Goal: Feedback & Contribution: Contribute content

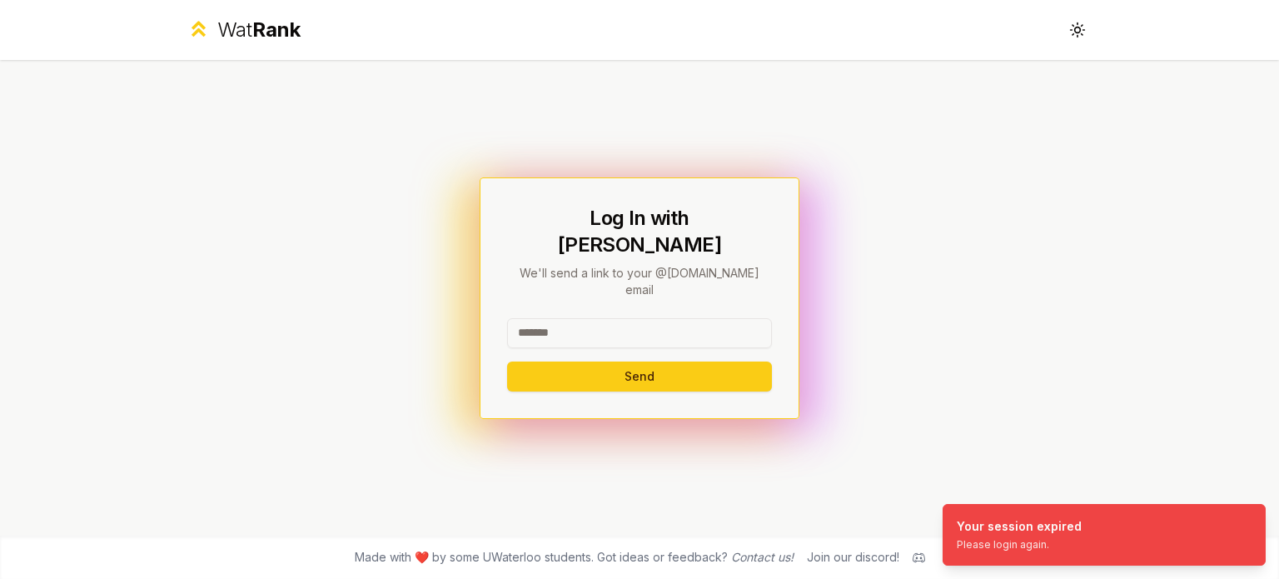
click at [611, 318] on input at bounding box center [639, 333] width 265 height 30
type input "********"
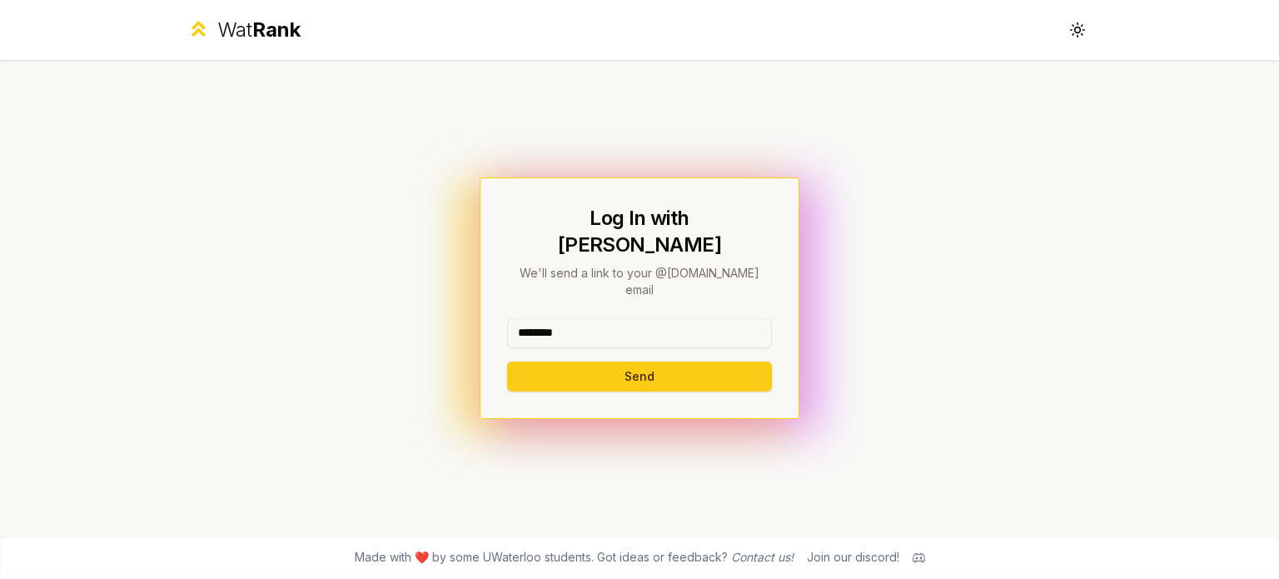
click at [637, 361] on button "Send" at bounding box center [639, 376] width 265 height 30
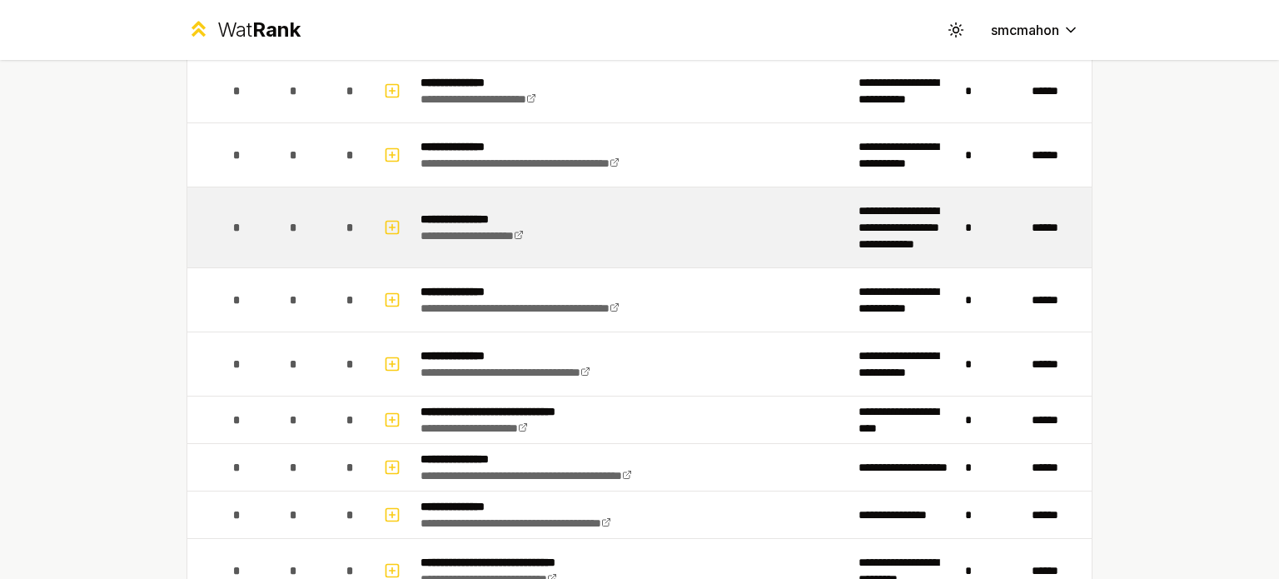
scroll to position [83, 0]
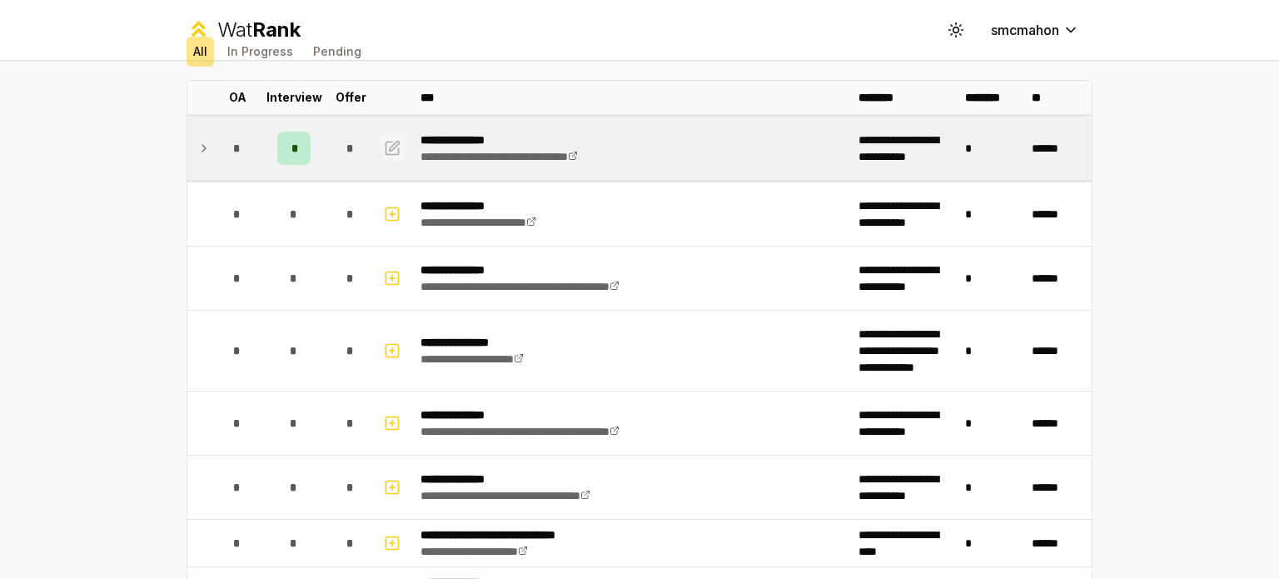
click at [384, 145] on icon "button" at bounding box center [392, 148] width 17 height 20
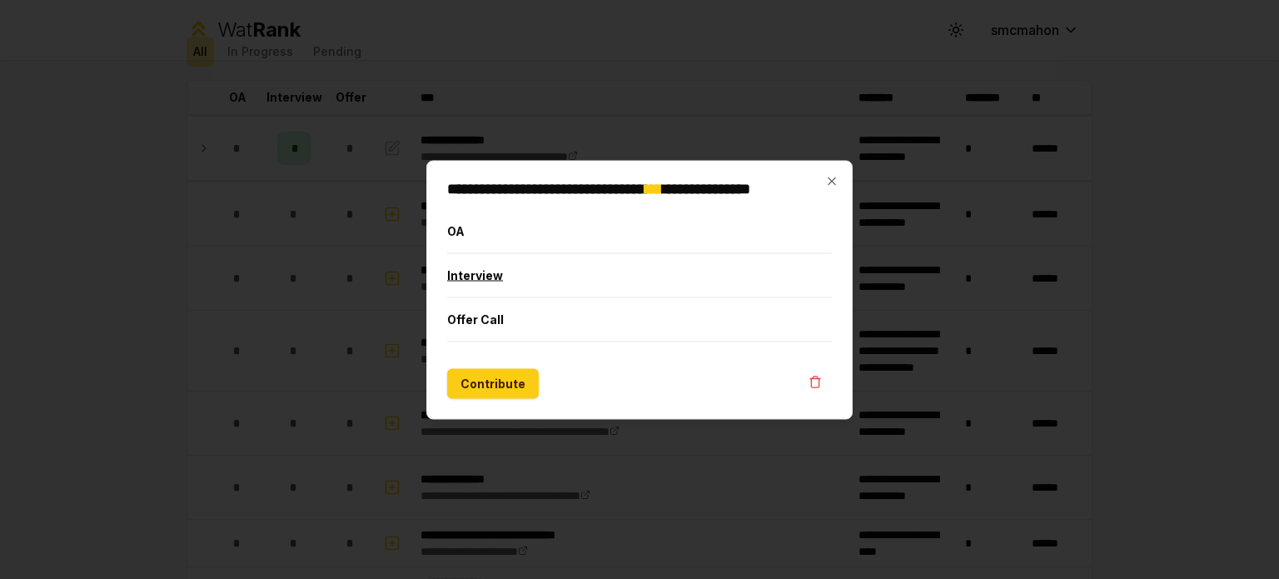
click at [522, 271] on button "Interview" at bounding box center [639, 274] width 385 height 43
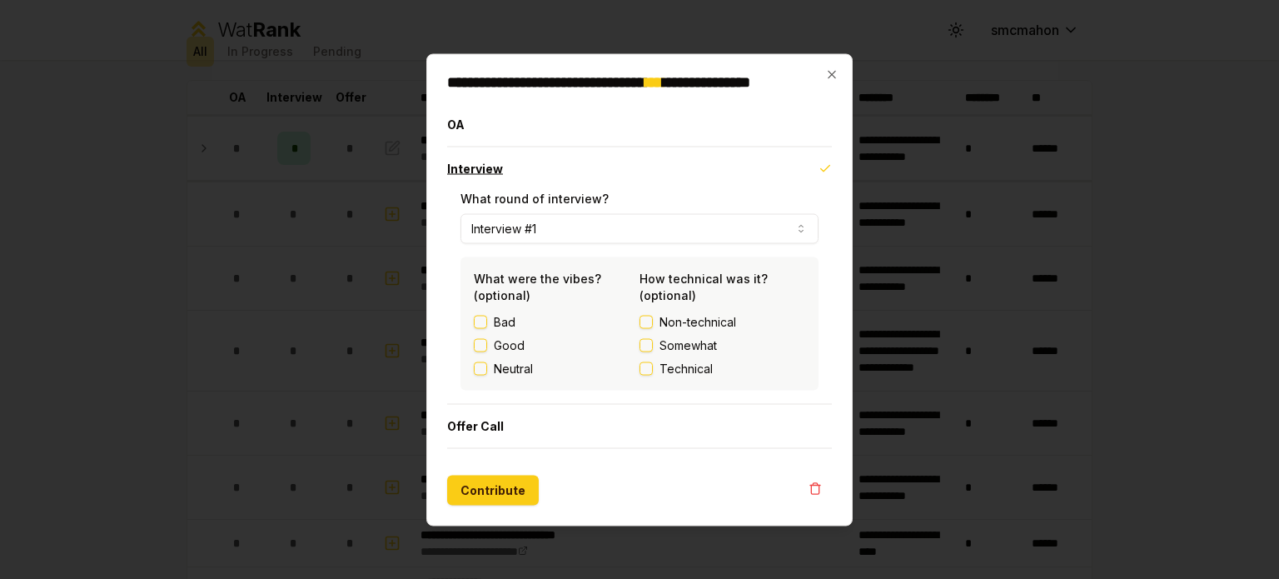
click at [513, 169] on button "Interview" at bounding box center [639, 168] width 385 height 43
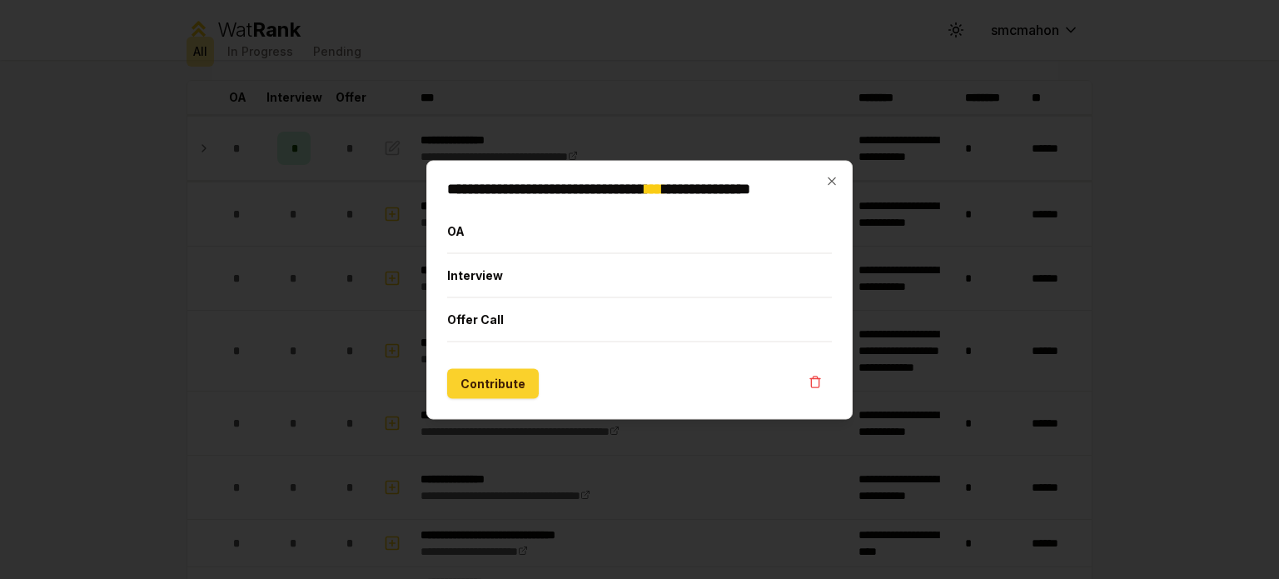
click at [517, 372] on button "Contribute" at bounding box center [493, 383] width 92 height 30
click at [496, 372] on button "Contribute" at bounding box center [493, 383] width 92 height 30
click at [831, 176] on icon "button" at bounding box center [831, 180] width 13 height 13
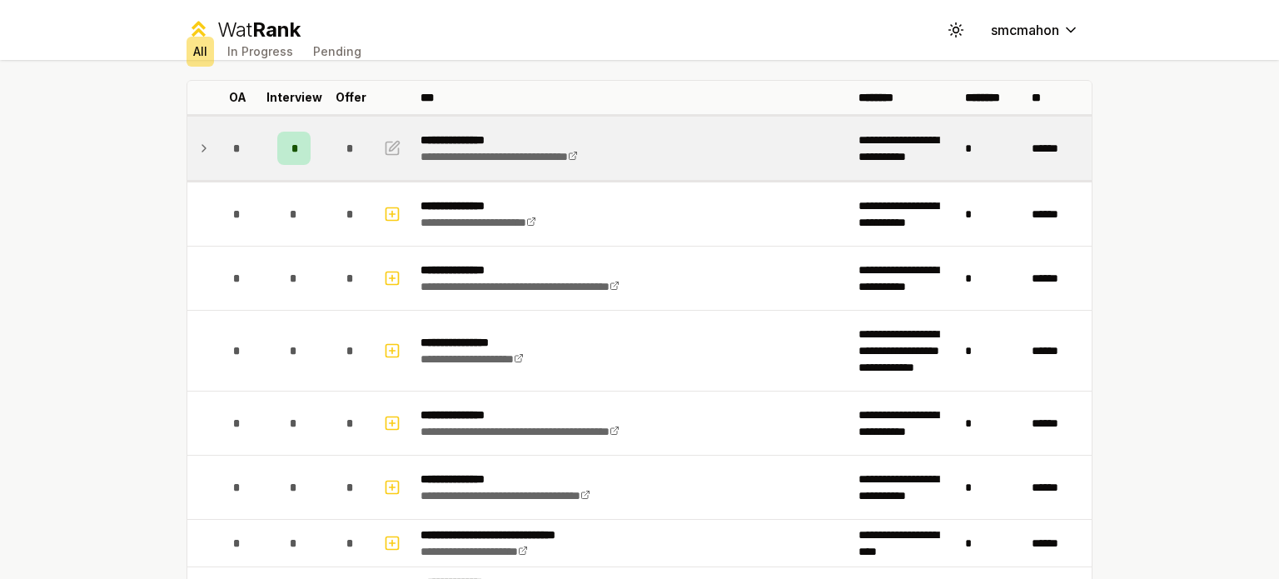
drag, startPoint x: 288, startPoint y: 146, endPoint x: 204, endPoint y: 152, distance: 84.3
click at [214, 152] on td "*" at bounding box center [237, 148] width 47 height 63
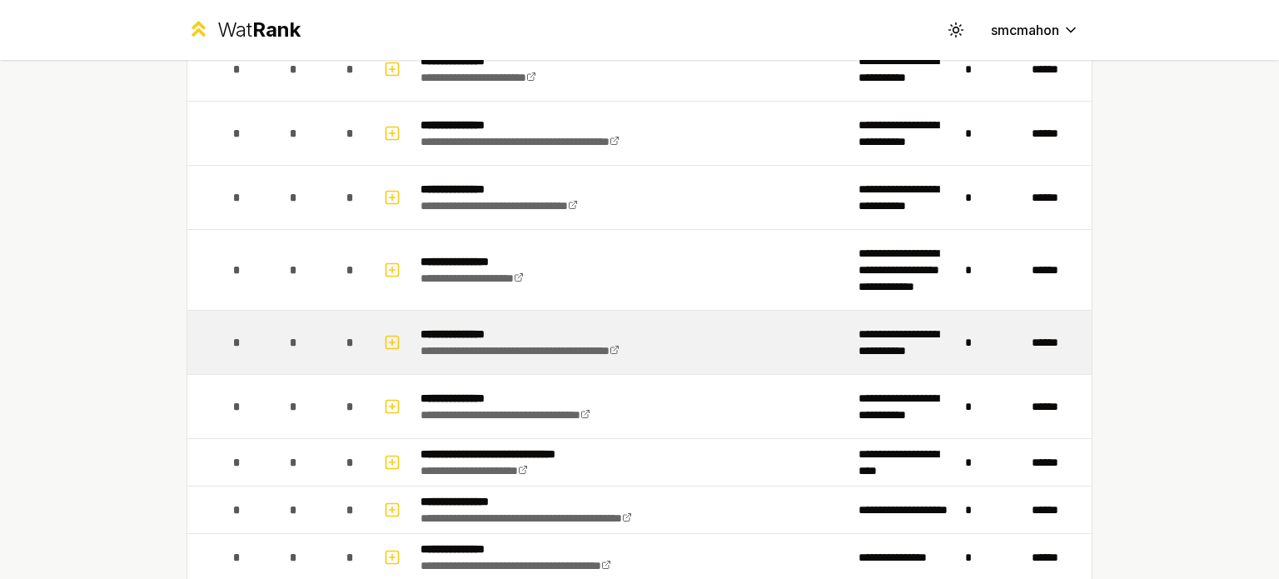
scroll to position [167, 0]
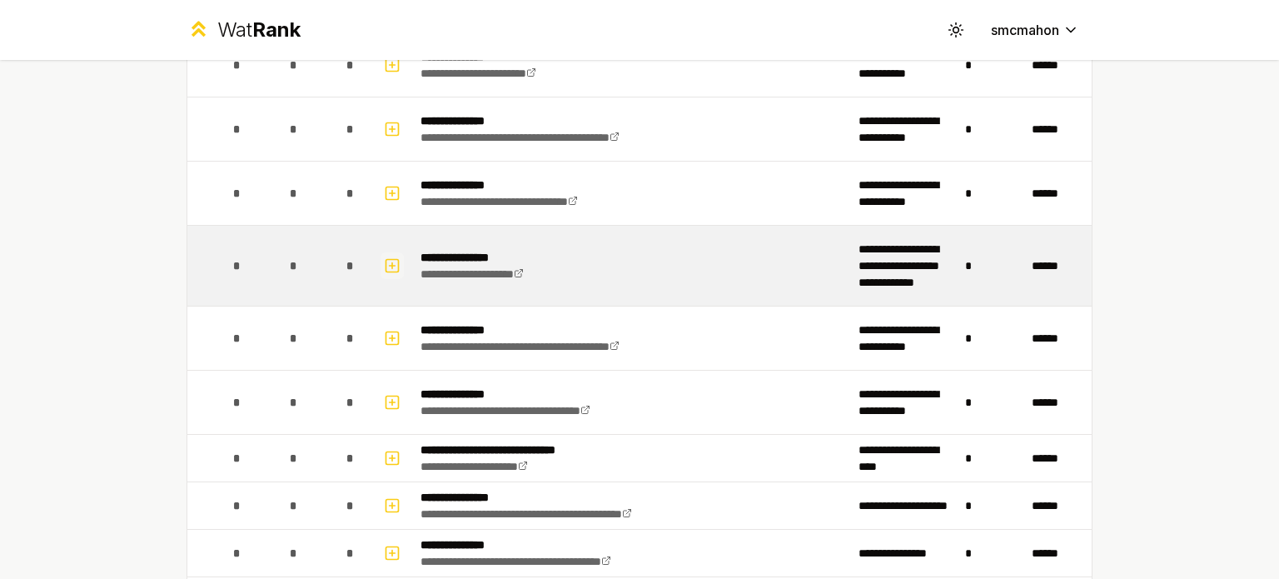
click at [384, 261] on icon "button" at bounding box center [392, 266] width 17 height 20
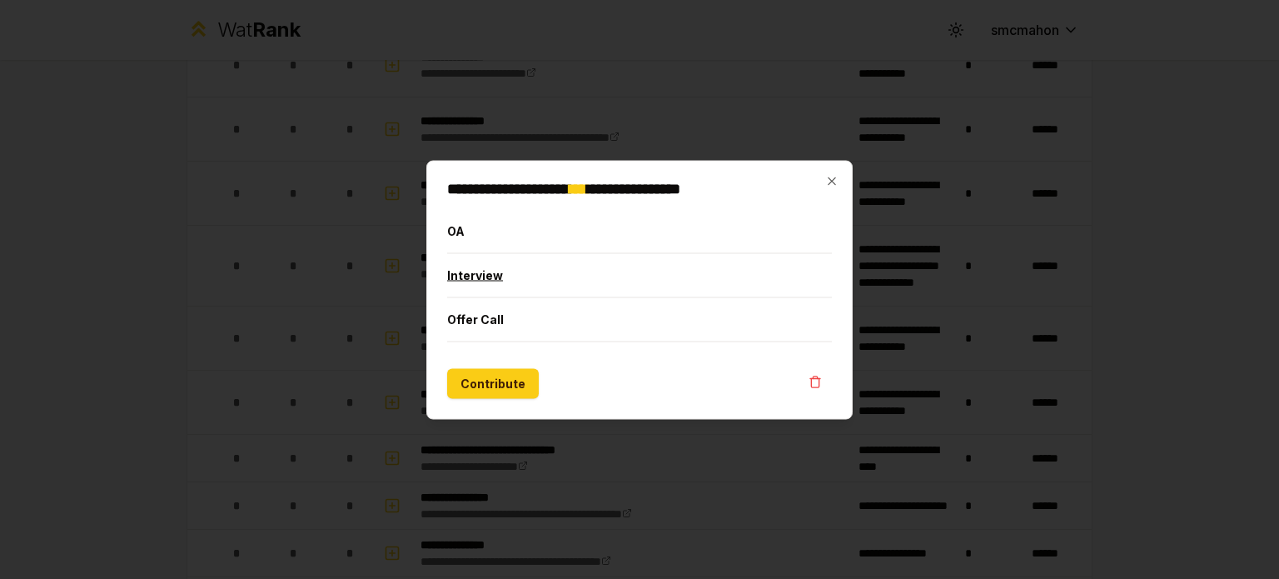
click at [510, 285] on button "Interview" at bounding box center [639, 274] width 385 height 43
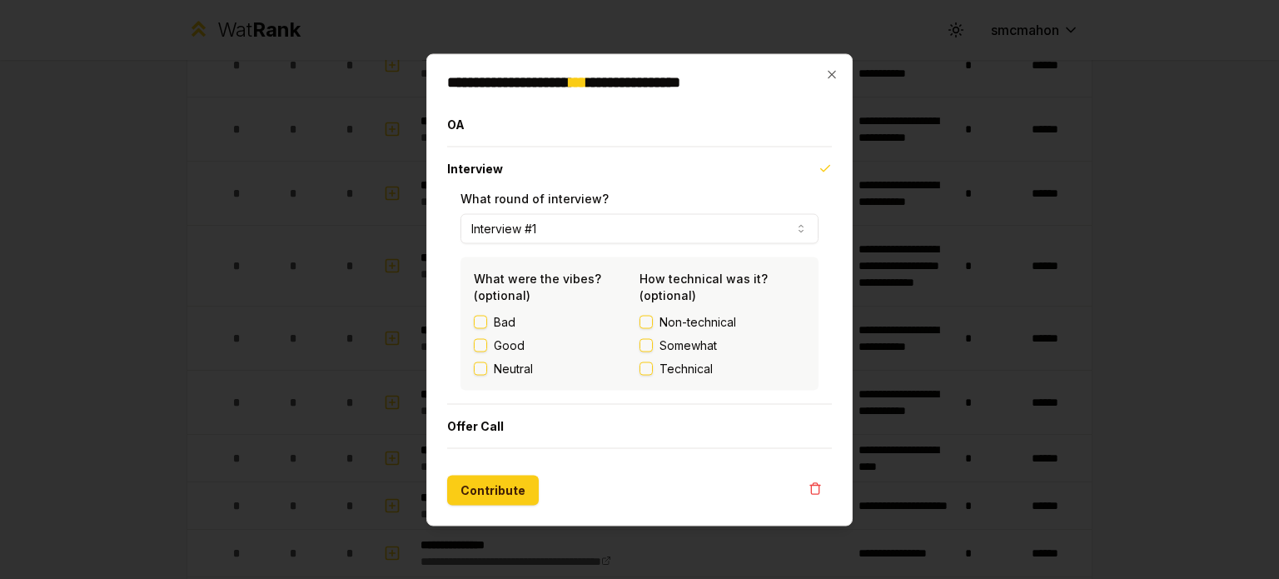
click at [504, 322] on label "Bad" at bounding box center [505, 321] width 22 height 17
click at [487, 322] on button "Bad" at bounding box center [480, 321] width 13 height 13
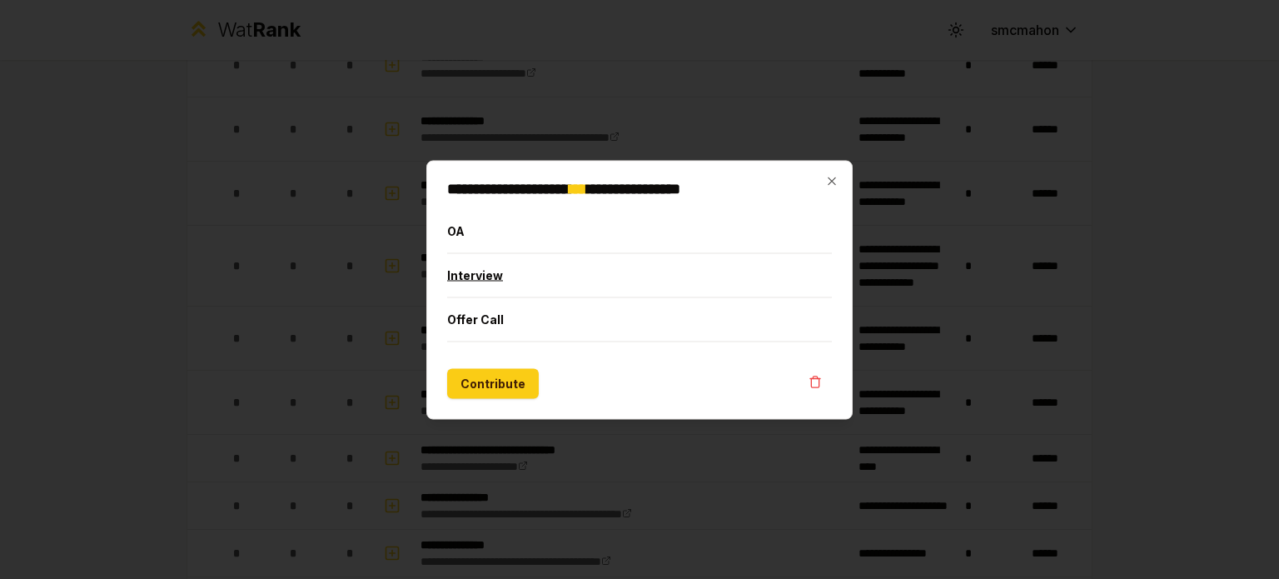
click at [528, 282] on button "Interview" at bounding box center [639, 274] width 385 height 43
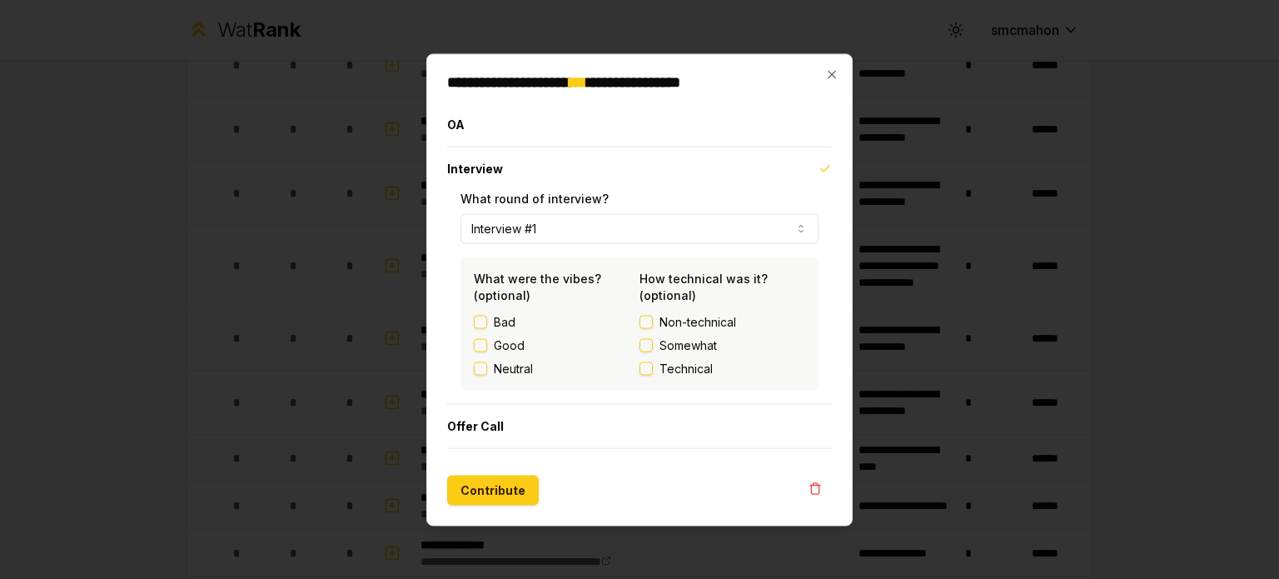
click at [504, 338] on label "Good" at bounding box center [509, 344] width 31 height 17
click at [487, 338] on button "Good" at bounding box center [480, 344] width 13 height 13
click at [509, 336] on div "Bad Good Neutral" at bounding box center [557, 344] width 166 height 63
click at [504, 341] on label "Good" at bounding box center [509, 344] width 31 height 17
click at [487, 341] on button "Good" at bounding box center [480, 344] width 13 height 13
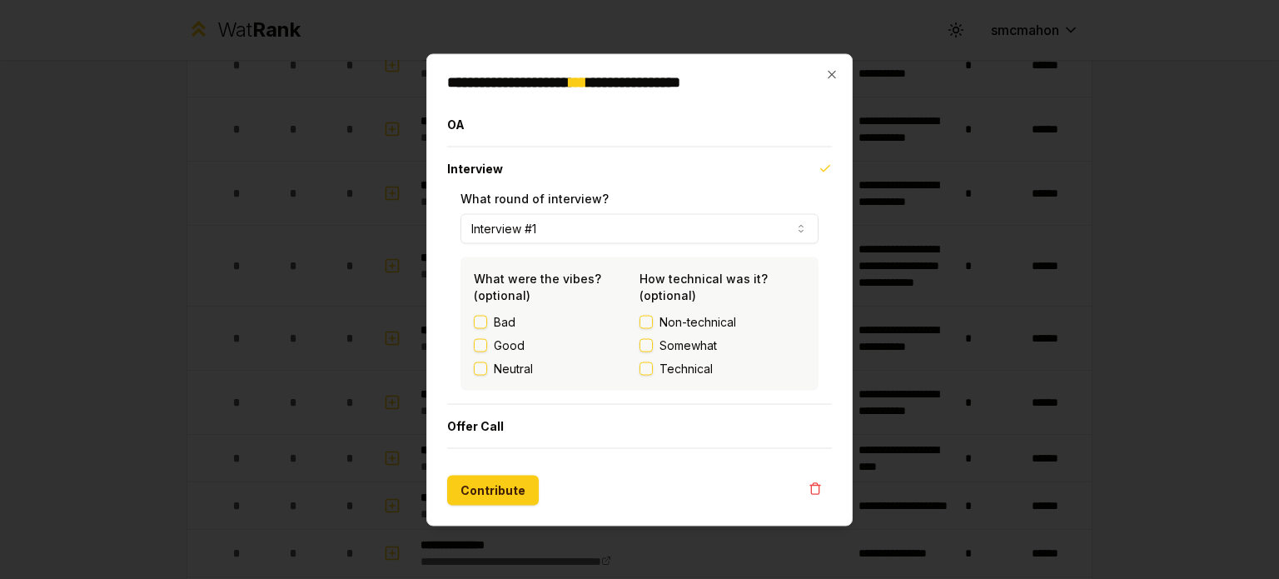
click at [490, 319] on div "Bad" at bounding box center [557, 321] width 166 height 17
click at [486, 321] on div "Bad" at bounding box center [557, 321] width 166 height 17
click at [479, 322] on button "Bad" at bounding box center [480, 321] width 13 height 13
click at [640, 345] on button "Somewhat" at bounding box center [646, 344] width 13 height 13
click at [486, 490] on button "Contribute" at bounding box center [493, 490] width 92 height 30
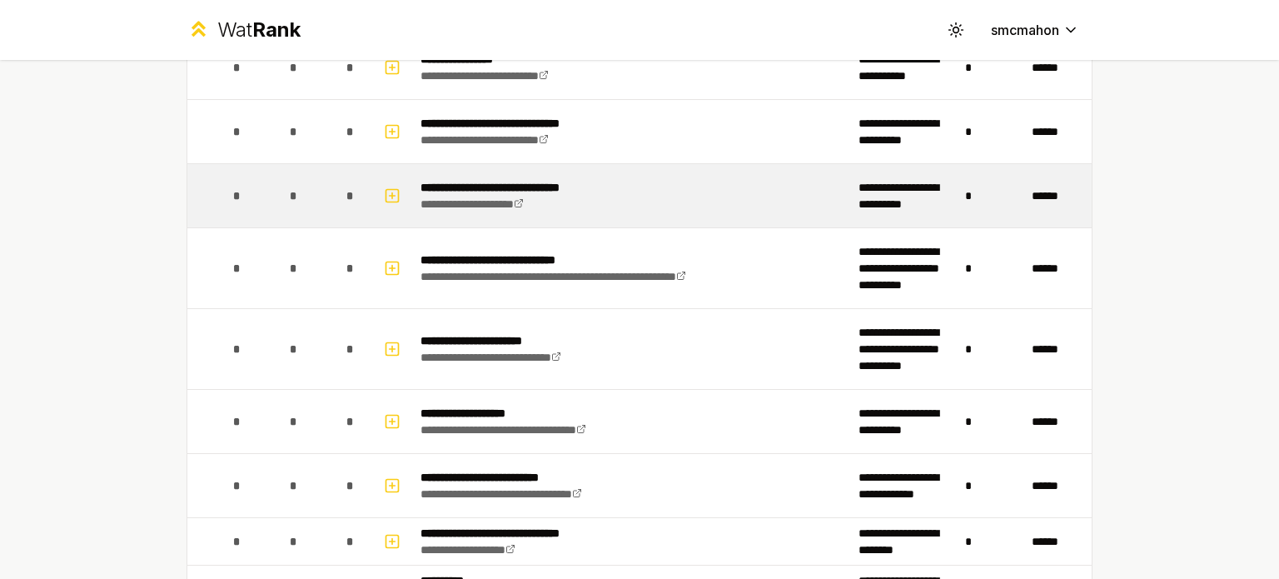
scroll to position [1832, 0]
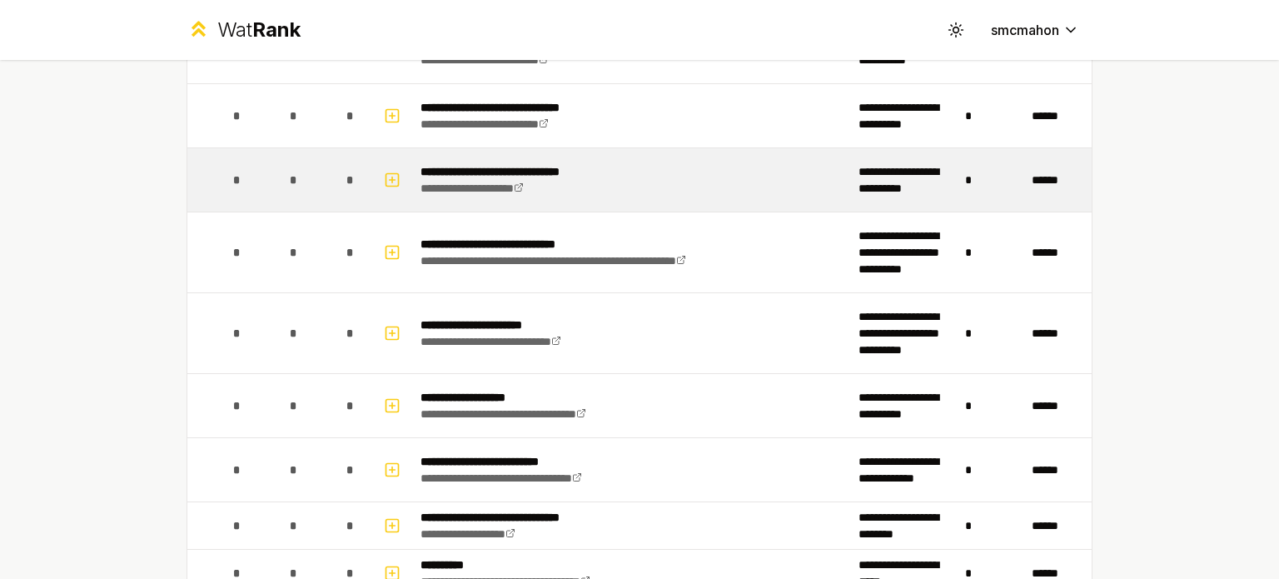
click at [657, 162] on td "**********" at bounding box center [633, 179] width 438 height 63
click at [391, 173] on rect "button" at bounding box center [392, 179] width 12 height 12
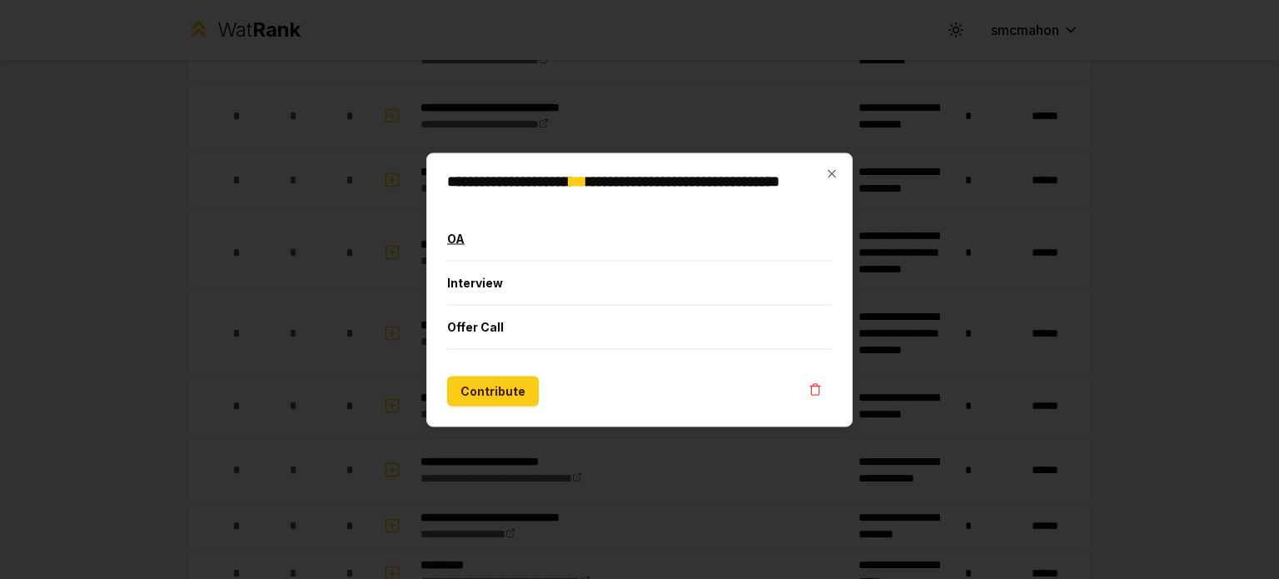
click at [506, 246] on button "OA" at bounding box center [639, 237] width 385 height 43
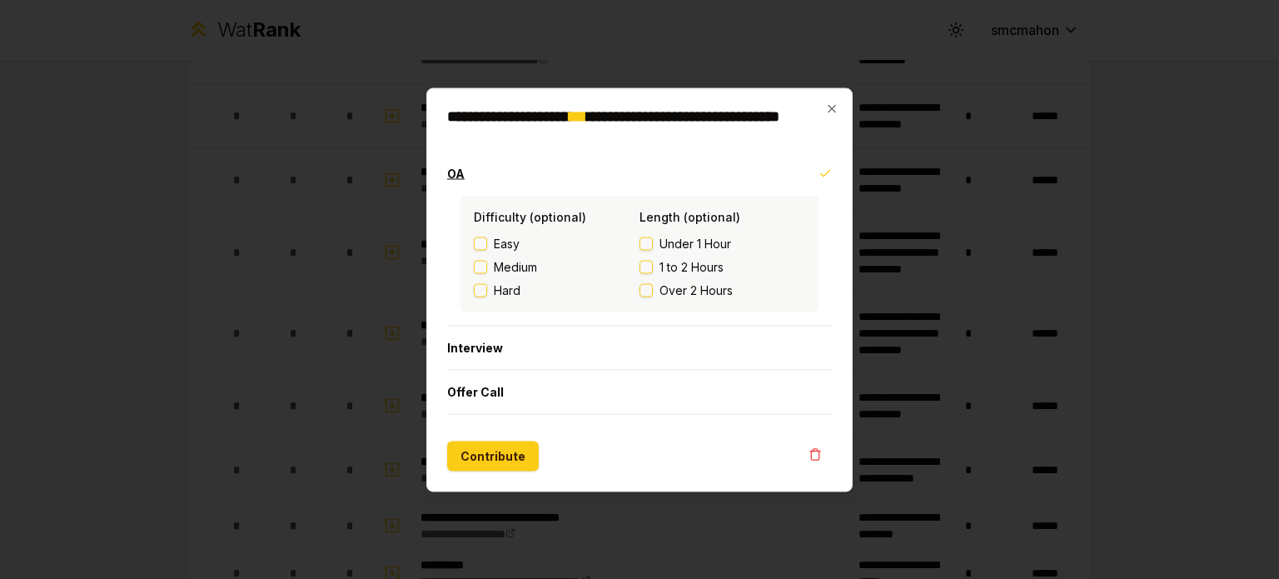
click at [524, 176] on button "OA" at bounding box center [639, 173] width 385 height 43
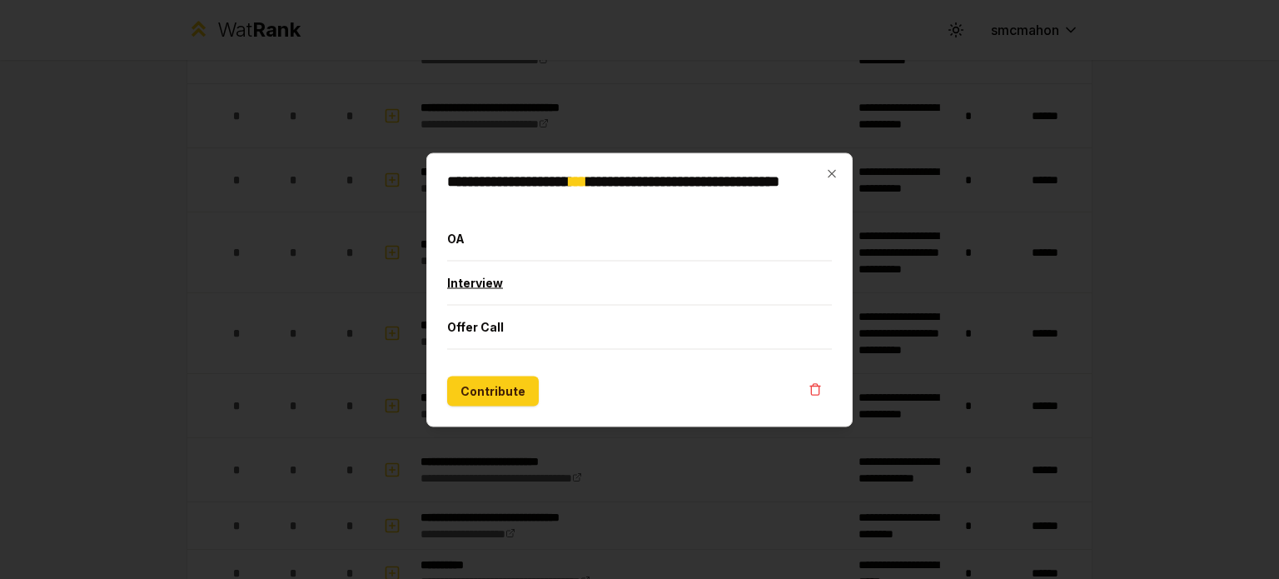
click at [486, 290] on button "Interview" at bounding box center [639, 282] width 385 height 43
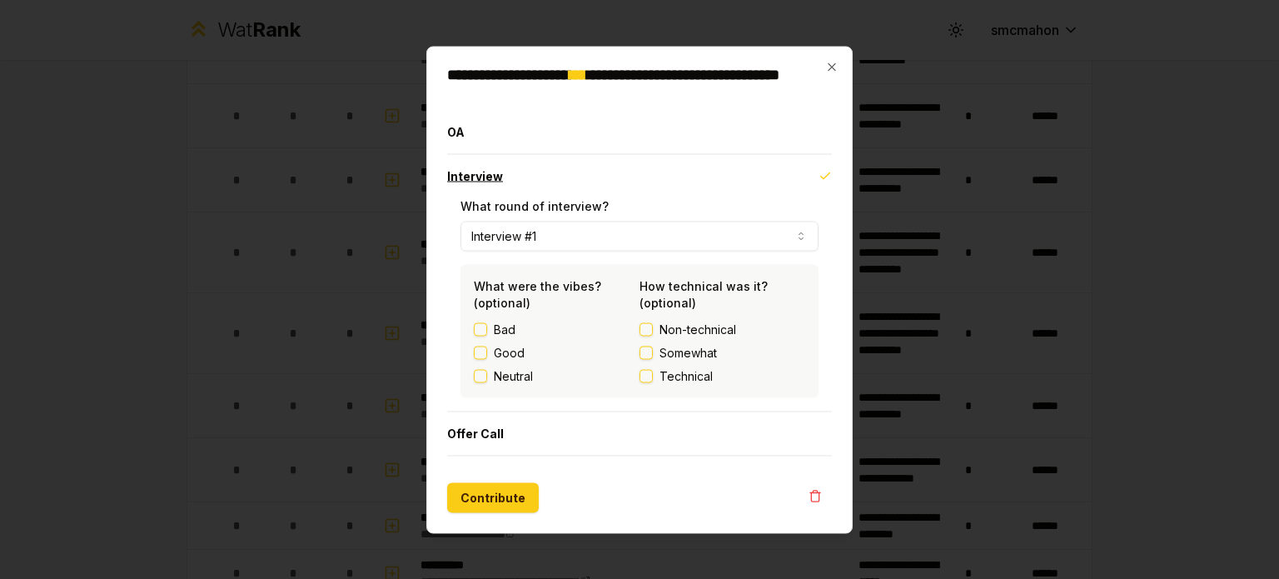
click at [554, 182] on button "Interview" at bounding box center [639, 175] width 385 height 43
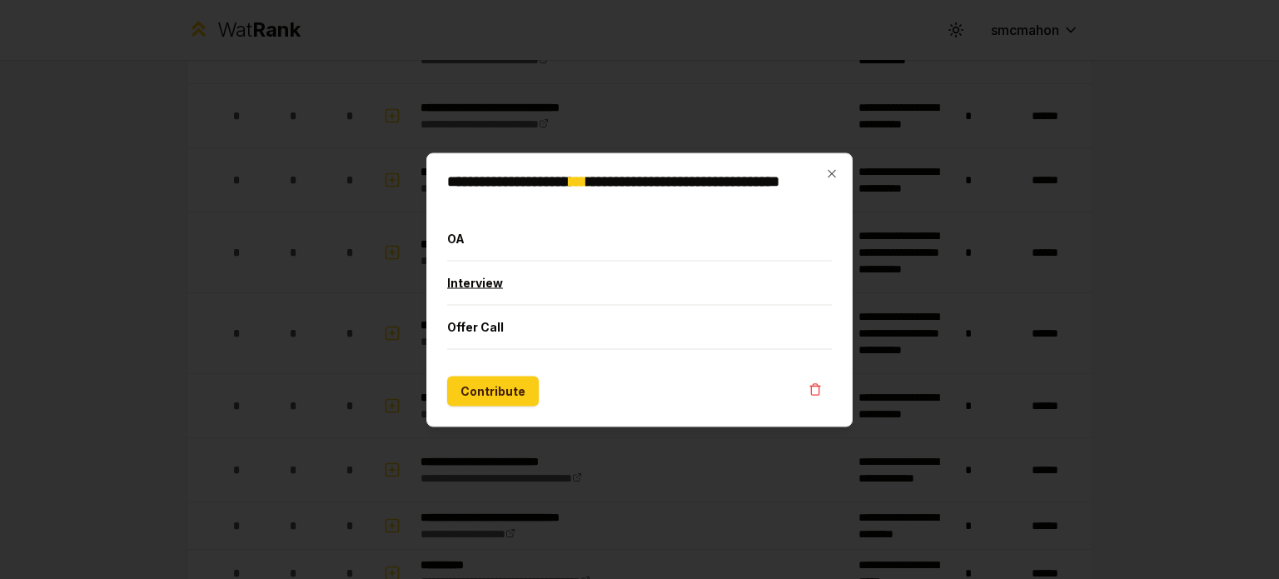
click at [550, 281] on button "Interview" at bounding box center [639, 282] width 385 height 43
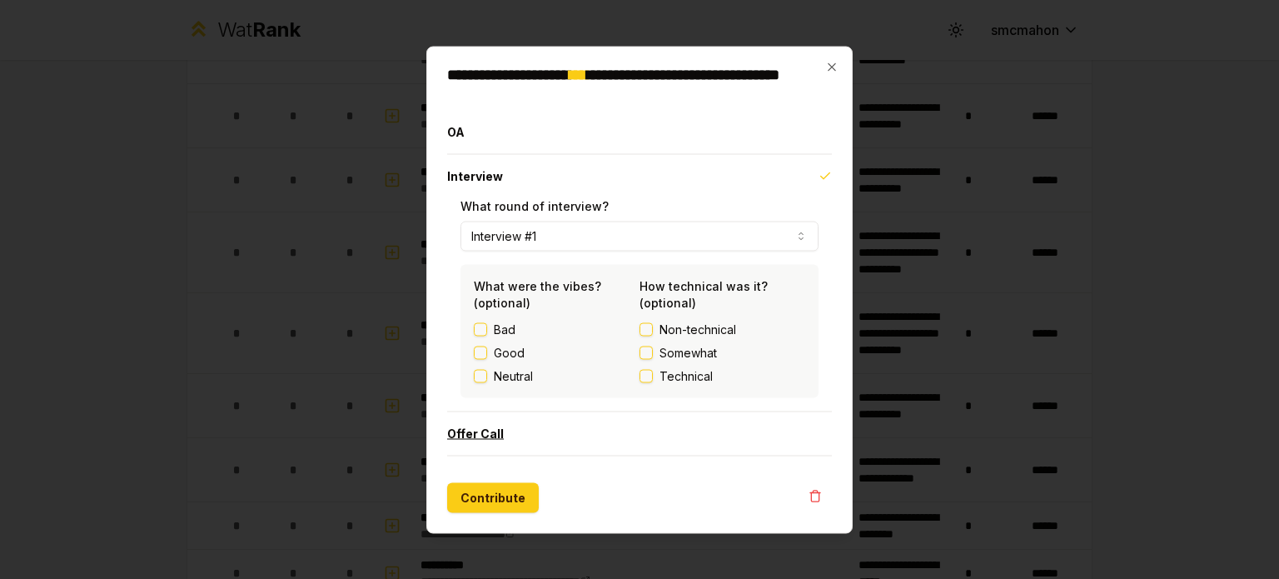
click at [498, 445] on button "Offer Call" at bounding box center [639, 432] width 385 height 43
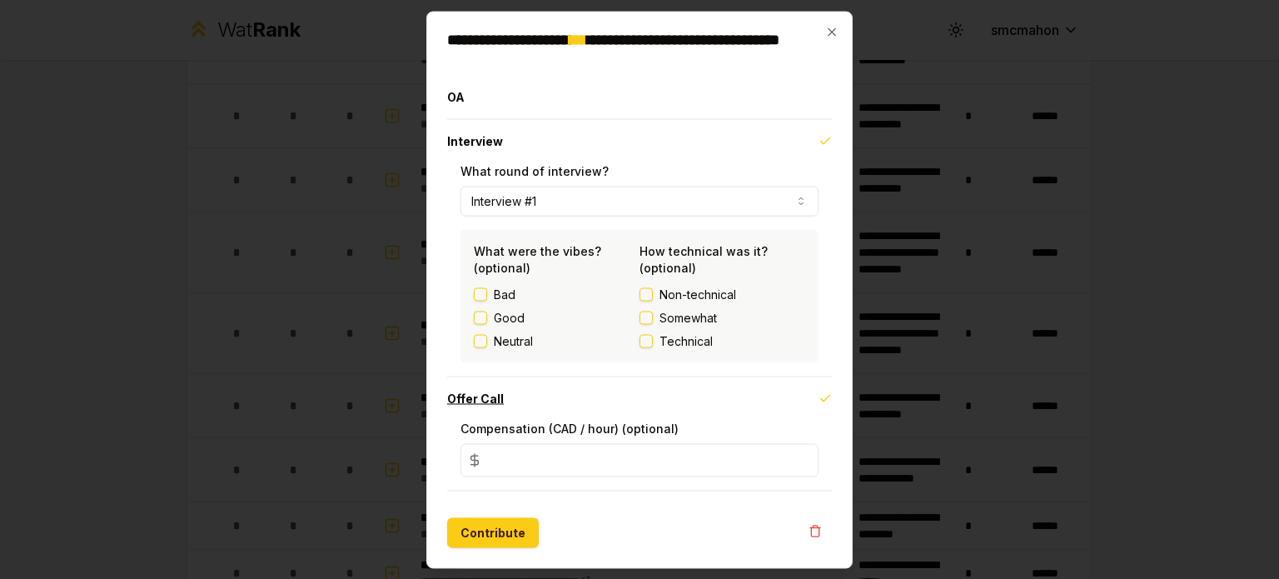
click at [507, 399] on button "Offer Call" at bounding box center [639, 397] width 385 height 43
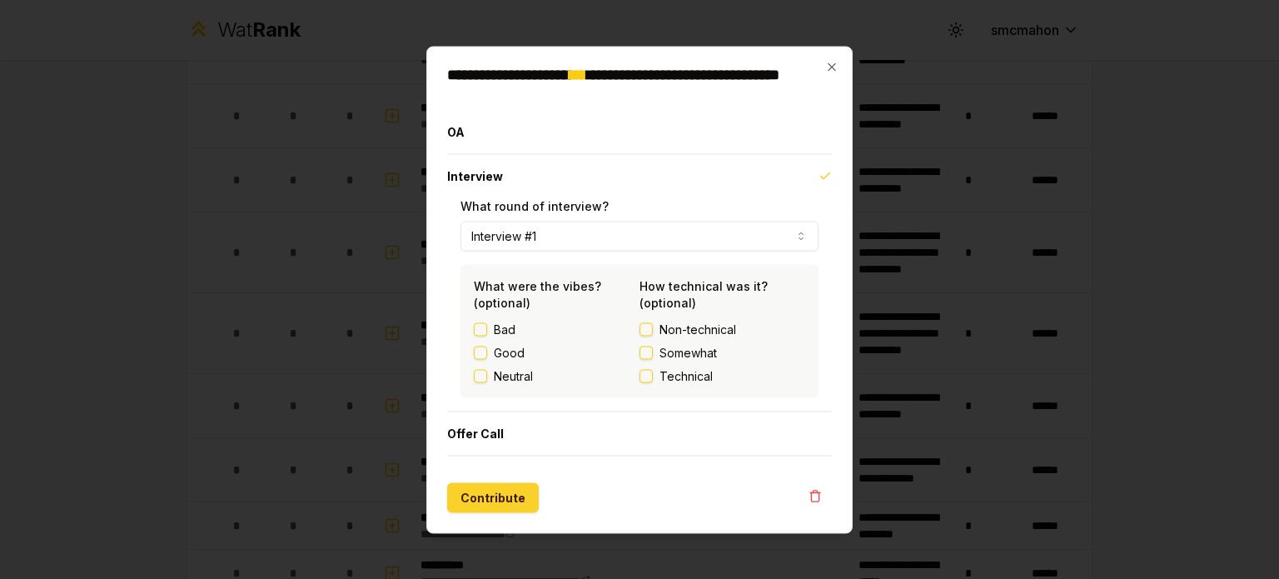
click at [494, 489] on button "Contribute" at bounding box center [493, 497] width 92 height 30
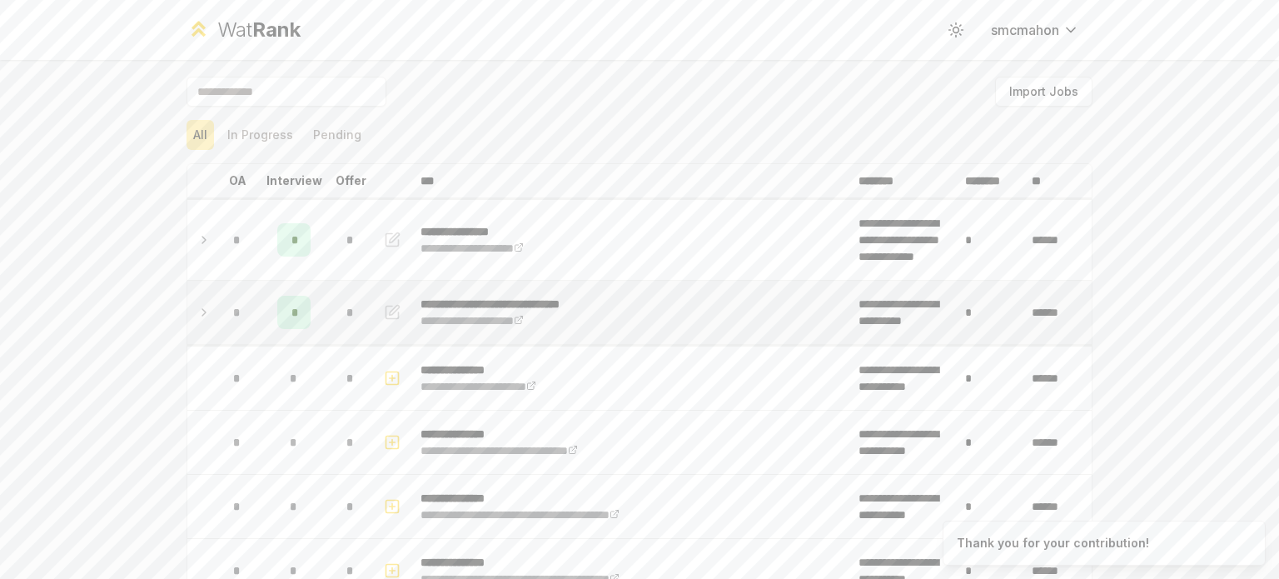
click at [494, 296] on p "**********" at bounding box center [517, 304] width 192 height 17
click at [553, 309] on p "**********" at bounding box center [517, 304] width 192 height 17
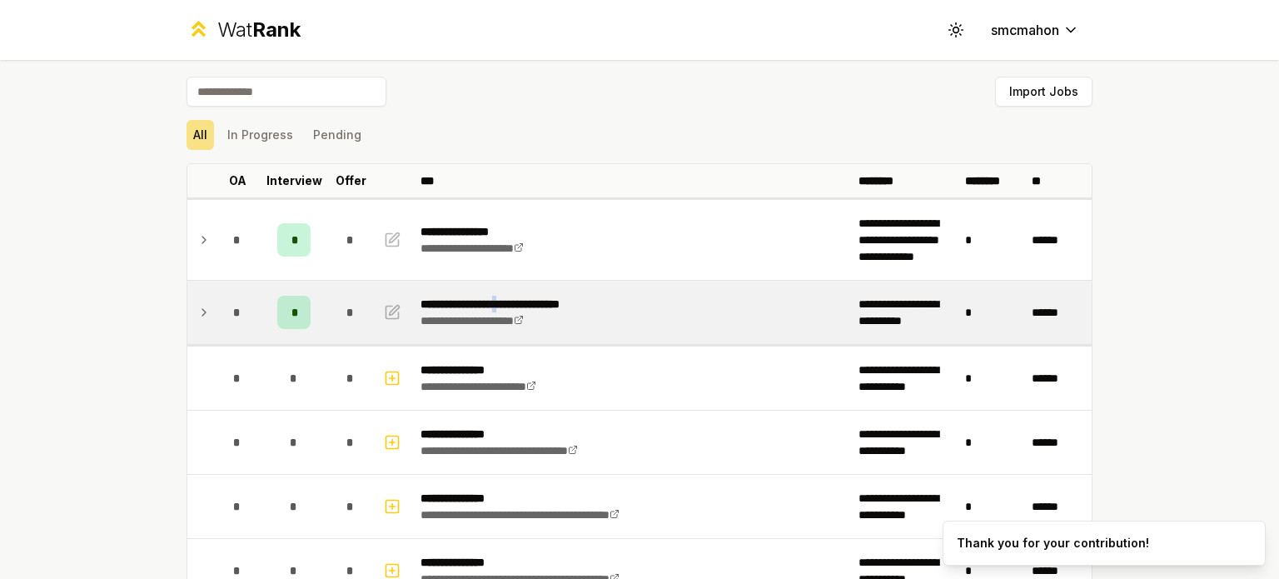
drag, startPoint x: 555, startPoint y: 305, endPoint x: 518, endPoint y: 301, distance: 36.9
click at [518, 301] on p "**********" at bounding box center [517, 304] width 192 height 17
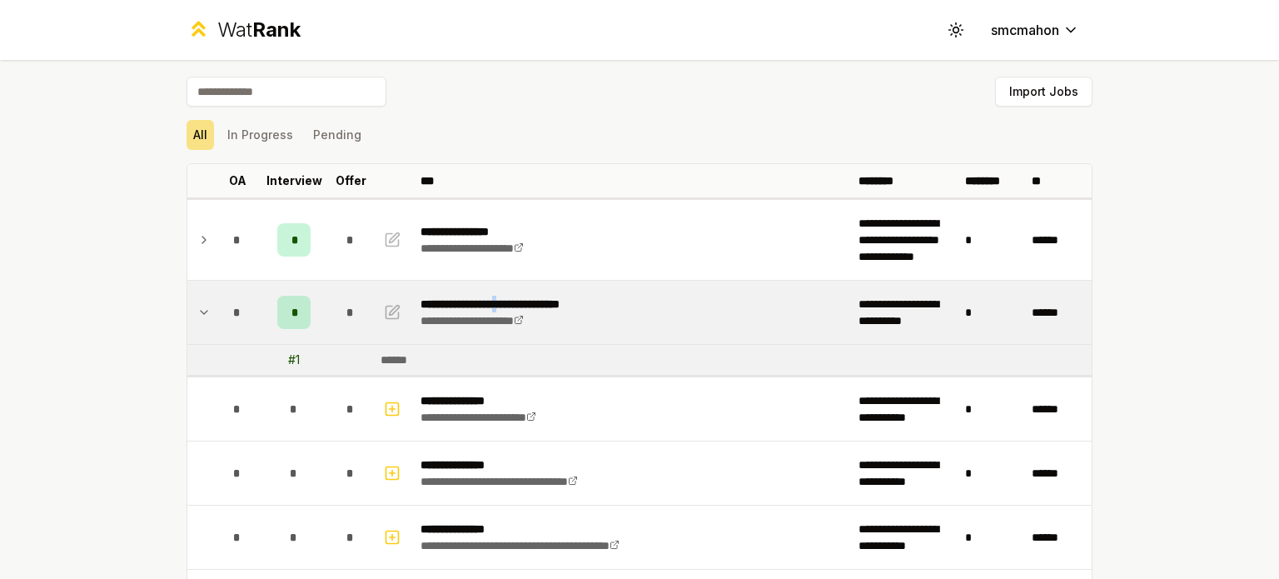
click at [518, 301] on p "**********" at bounding box center [517, 304] width 192 height 17
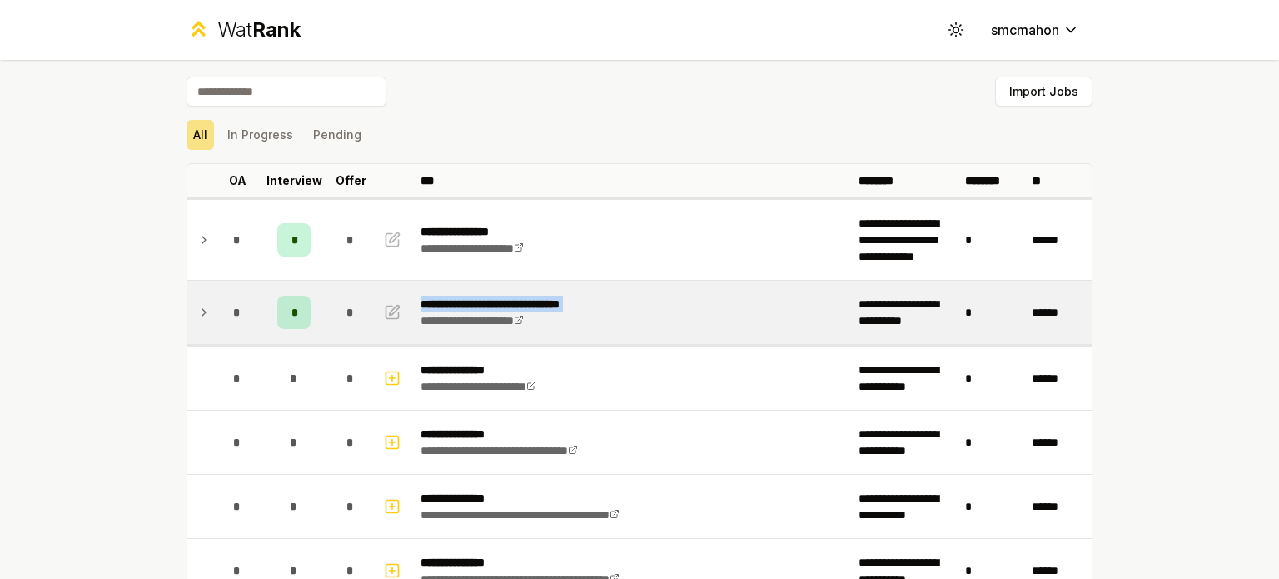
click at [518, 301] on p "**********" at bounding box center [517, 304] width 192 height 17
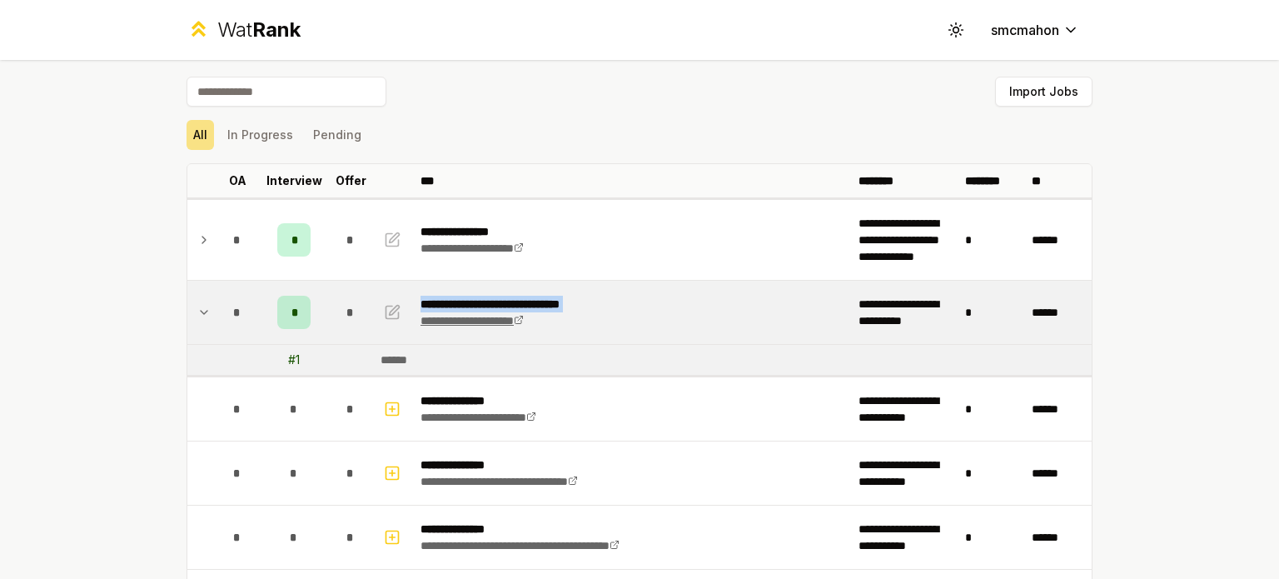
click at [505, 325] on link "**********" at bounding box center [472, 321] width 103 height 12
